Goal: Check status

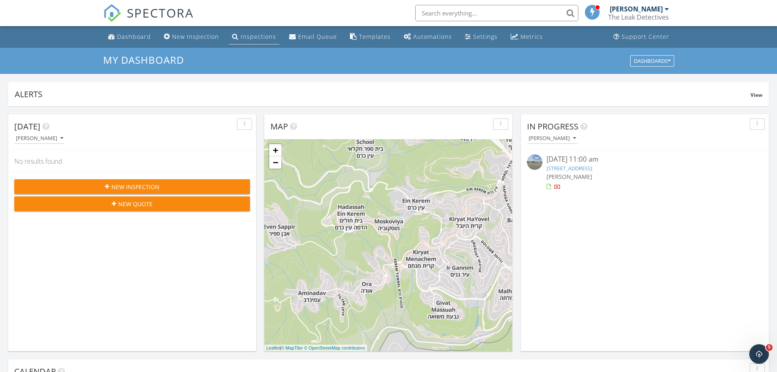
click at [259, 36] on div "Inspections" at bounding box center [259, 37] width 36 height 8
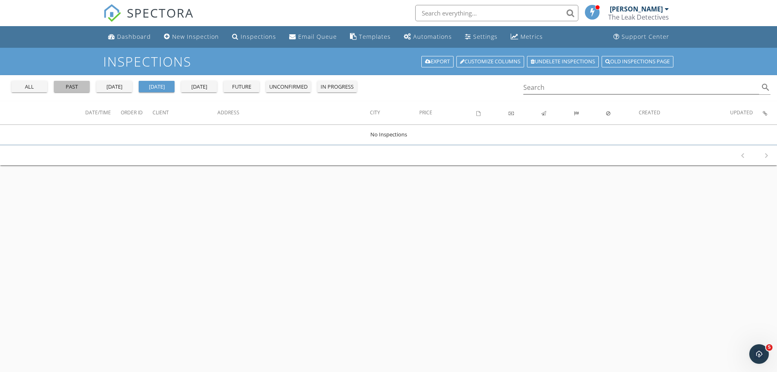
click at [77, 83] on div "past" at bounding box center [71, 87] width 29 height 8
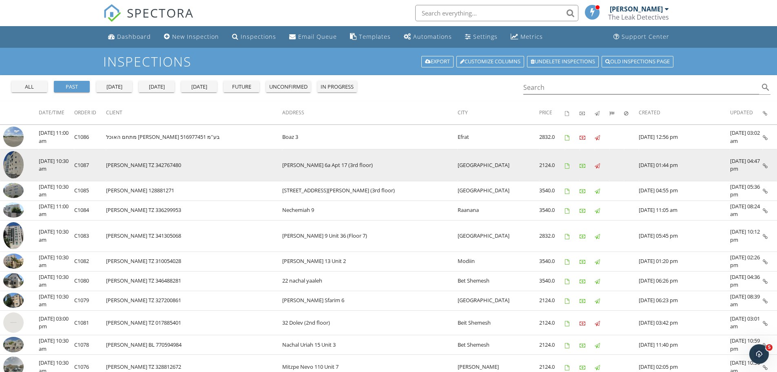
click at [17, 161] on img at bounding box center [13, 164] width 20 height 27
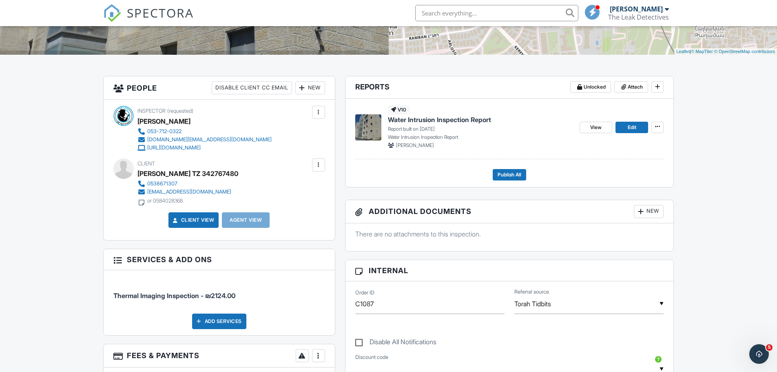
click at [427, 125] on p "Report built on [DATE]" at bounding box center [481, 128] width 186 height 7
click at [427, 118] on span "Water Intrusion Inspection Report" at bounding box center [439, 119] width 103 height 9
